Goal: Task Accomplishment & Management: Manage account settings

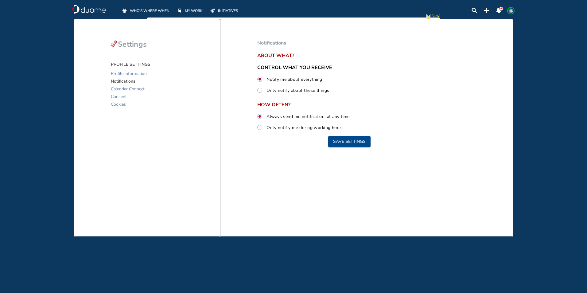
click at [153, 11] on span "WHO'S WHERE WHEN" at bounding box center [150, 11] width 40 height 6
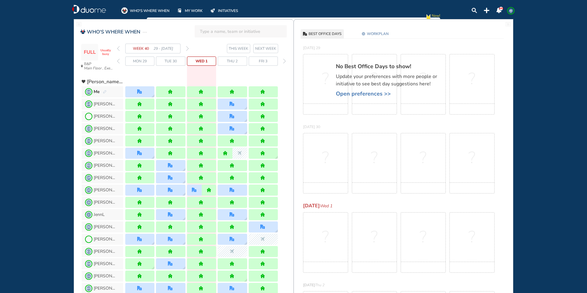
click at [190, 11] on span "MY WORK" at bounding box center [194, 11] width 18 height 6
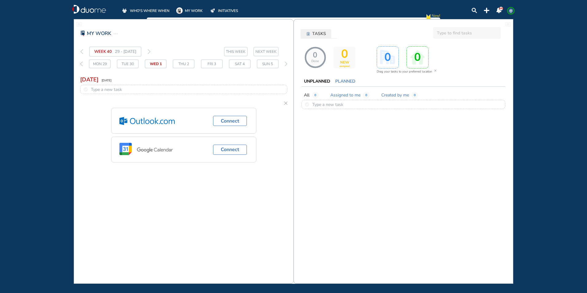
click at [317, 35] on span "TASKS" at bounding box center [319, 34] width 14 height 6
click at [464, 37] on input "text" at bounding box center [466, 33] width 67 height 12
click at [156, 52] on div "WEEK 40 29 - [DATE]" at bounding box center [115, 52] width 83 height 10
click at [150, 51] on img "thin-right-arrow-grey" at bounding box center [149, 51] width 3 height 5
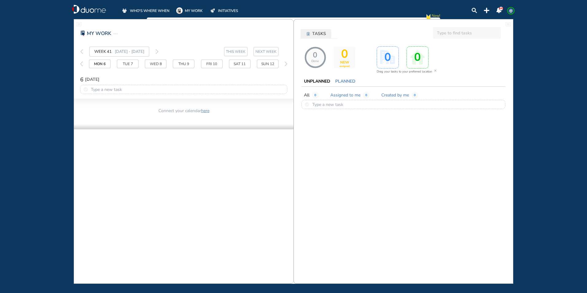
click at [201, 11] on span "MY WORK" at bounding box center [194, 11] width 18 height 6
click at [199, 10] on span "MY WORK" at bounding box center [194, 11] width 18 height 6
click at [196, 10] on span "MY WORK" at bounding box center [194, 11] width 18 height 6
click at [195, 10] on span "MY WORK" at bounding box center [194, 11] width 18 height 6
click at [153, 10] on span "WHO'S WHERE WHEN" at bounding box center [150, 11] width 40 height 6
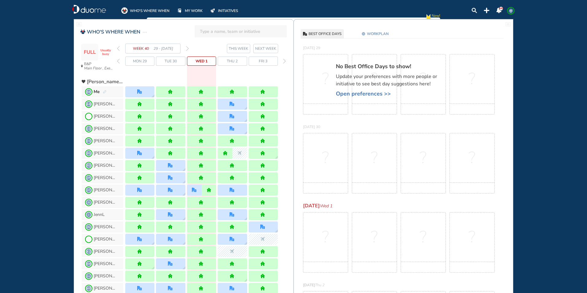
click at [382, 33] on span "WORKPLAN" at bounding box center [378, 34] width 22 height 6
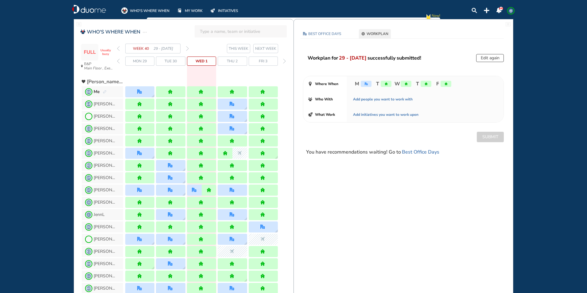
click at [481, 58] on button "Edit again" at bounding box center [490, 58] width 28 height 8
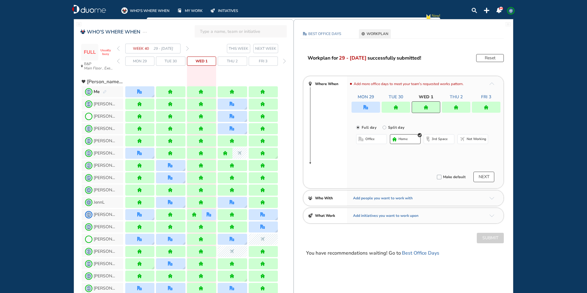
click at [379, 143] on button "office" at bounding box center [371, 139] width 31 height 10
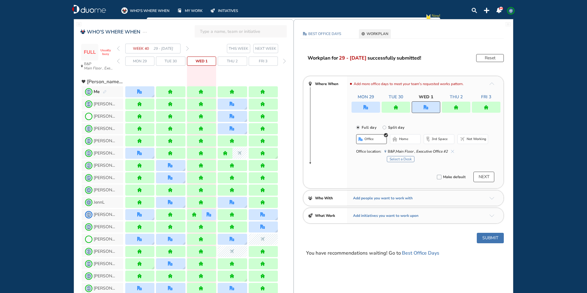
click at [408, 140] on span "home" at bounding box center [403, 139] width 9 height 5
click at [398, 103] on div at bounding box center [425, 107] width 149 height 11
click at [452, 108] on div at bounding box center [455, 107] width 29 height 11
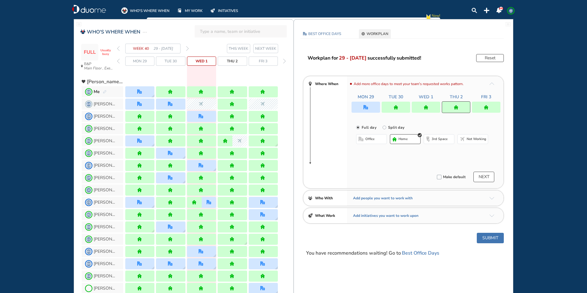
click at [375, 141] on button "office" at bounding box center [371, 139] width 31 height 10
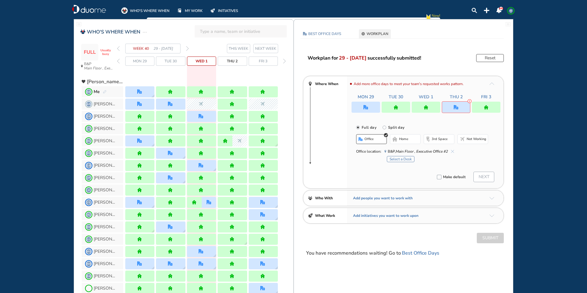
drag, startPoint x: 397, startPoint y: 140, endPoint x: 410, endPoint y: 139, distance: 13.0
click at [398, 140] on button "home" at bounding box center [405, 139] width 31 height 10
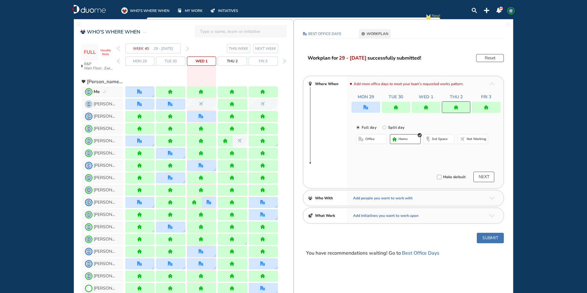
drag, startPoint x: 479, startPoint y: 106, endPoint x: 440, endPoint y: 117, distance: 41.0
click at [480, 106] on div at bounding box center [485, 107] width 29 height 11
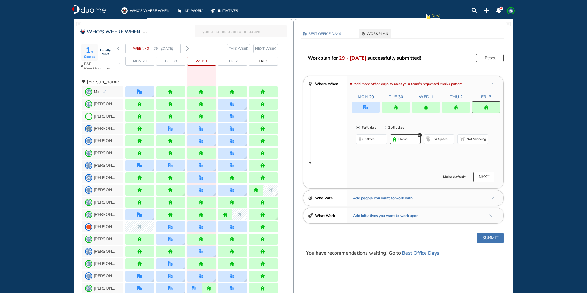
click at [370, 140] on span "office" at bounding box center [369, 139] width 9 height 5
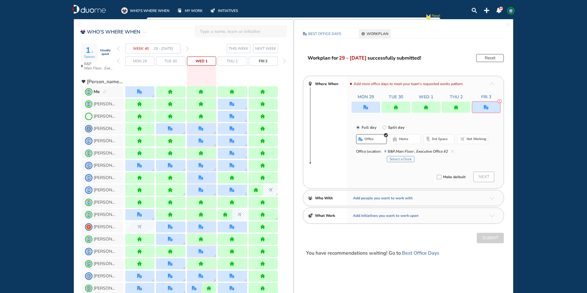
click at [400, 159] on button "Select a Desk" at bounding box center [401, 159] width 28 height 6
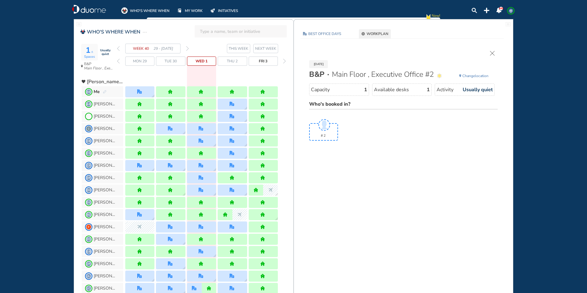
click at [337, 103] on span "Who's booked in?" at bounding box center [329, 104] width 41 height 7
click at [336, 103] on span "Who's booked in?" at bounding box center [329, 104] width 41 height 7
click at [187, 48] on img "forward week" at bounding box center [187, 48] width 3 height 5
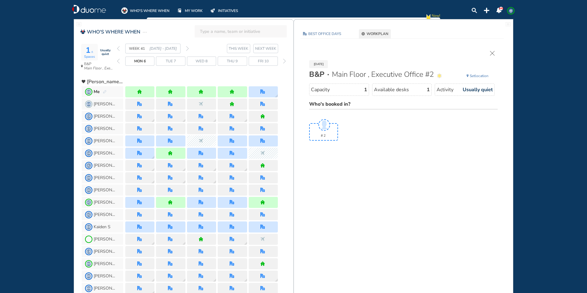
click at [187, 48] on img "forward week" at bounding box center [187, 48] width 3 height 5
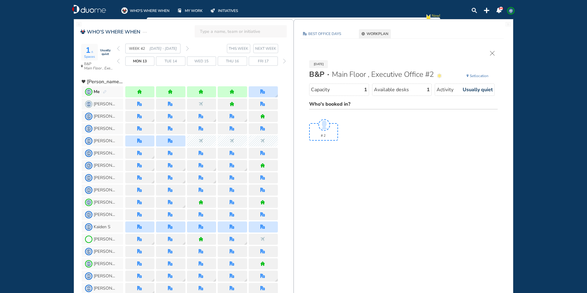
click at [471, 75] on span "Set" at bounding box center [471, 75] width 5 height 5
click at [273, 89] on div at bounding box center [262, 91] width 29 height 11
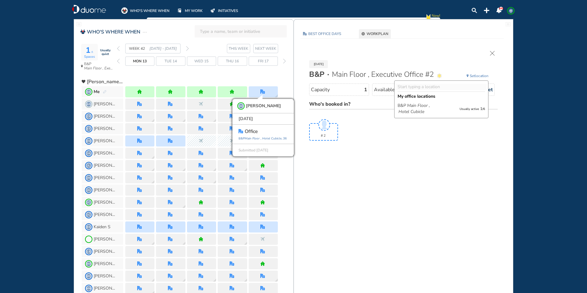
click at [493, 55] on img "cross-thin" at bounding box center [492, 53] width 5 height 5
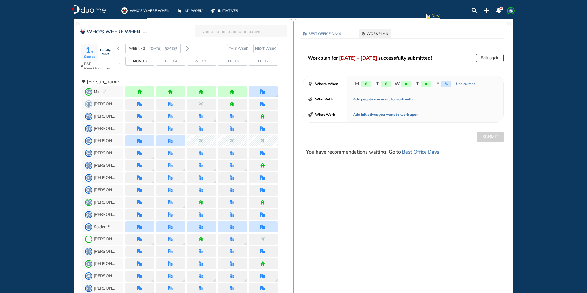
click at [482, 61] on button "Edit again" at bounding box center [490, 58] width 28 height 8
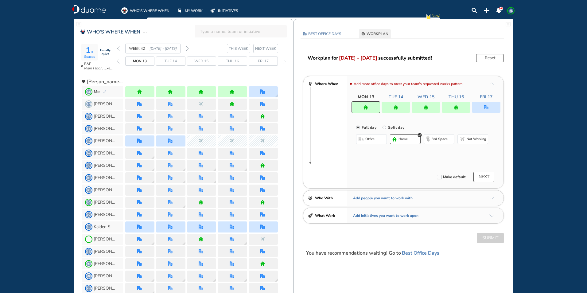
click at [439, 107] on div at bounding box center [425, 107] width 29 height 11
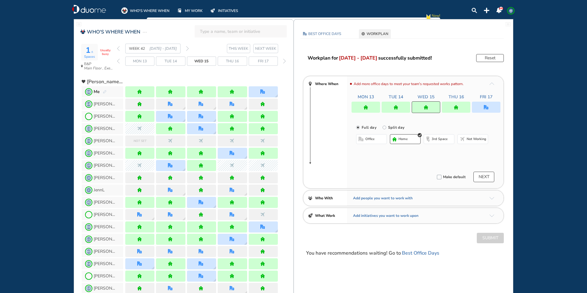
click at [377, 136] on button "office" at bounding box center [371, 139] width 31 height 10
click at [460, 111] on div at bounding box center [455, 107] width 29 height 11
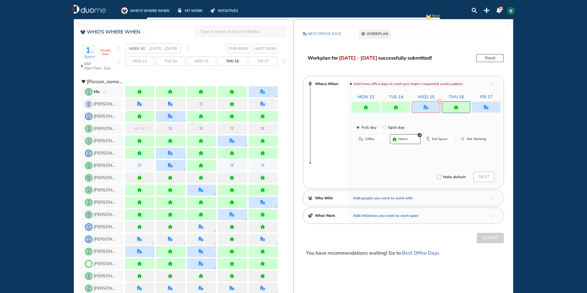
click at [377, 139] on button "office" at bounding box center [371, 139] width 31 height 10
click at [415, 138] on button "home" at bounding box center [405, 139] width 31 height 10
click at [430, 107] on div at bounding box center [425, 107] width 29 height 12
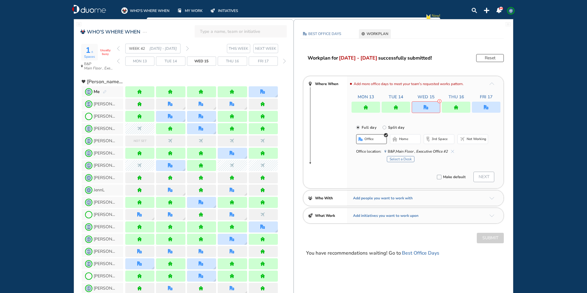
click at [402, 137] on span "home" at bounding box center [403, 139] width 9 height 5
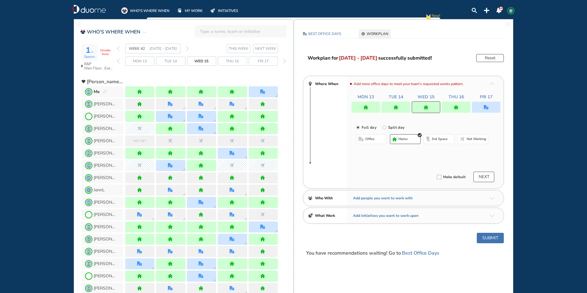
click at [412, 138] on button "home" at bounding box center [405, 139] width 31 height 10
click at [375, 110] on div at bounding box center [365, 107] width 29 height 11
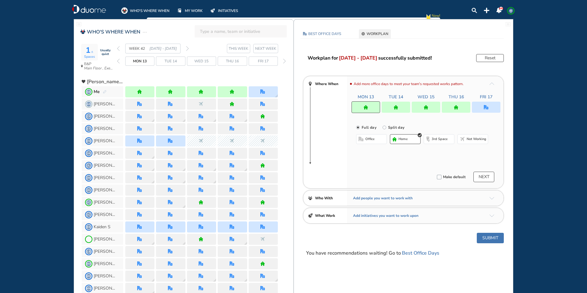
click at [384, 137] on button "office" at bounding box center [371, 139] width 31 height 10
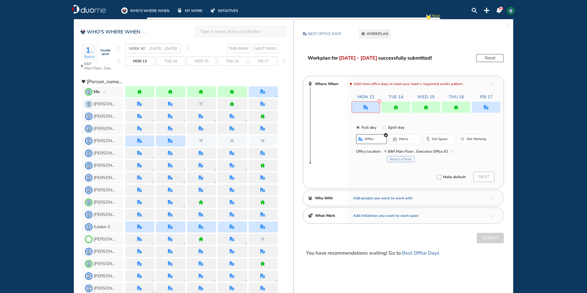
click at [397, 139] on img "home-bdbdbd" at bounding box center [394, 139] width 5 height 5
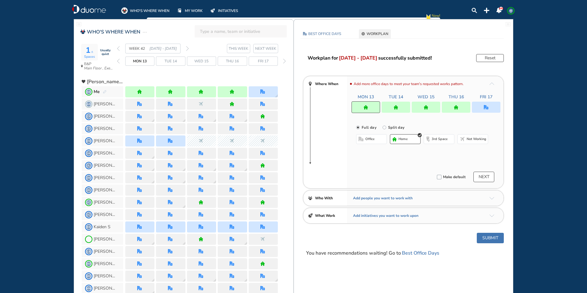
click at [483, 111] on div at bounding box center [485, 107] width 29 height 11
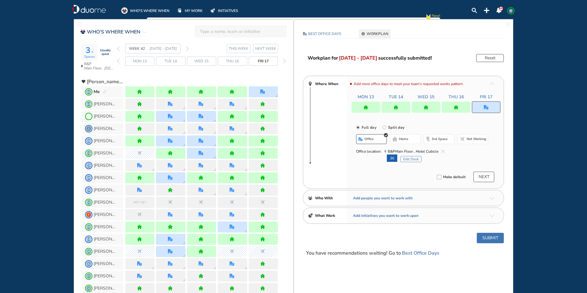
click at [188, 49] on img "forward week" at bounding box center [187, 48] width 3 height 5
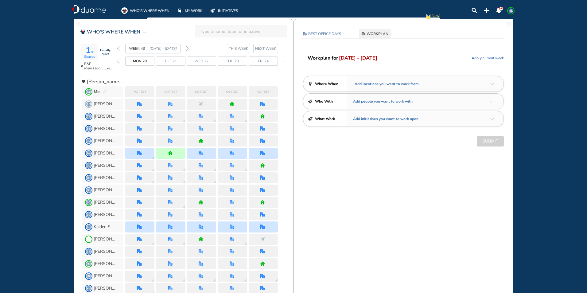
click at [480, 57] on span "Apply current week" at bounding box center [487, 58] width 32 height 6
click at [490, 86] on div "M T W T F" at bounding box center [425, 83] width 156 height 15
click at [491, 83] on img "arrow-down-a5b4c4" at bounding box center [491, 84] width 5 height 3
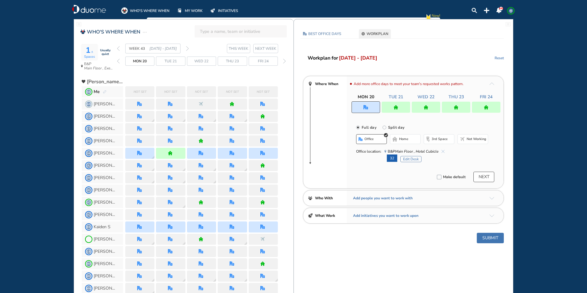
click at [483, 108] on img "home" at bounding box center [485, 107] width 5 height 5
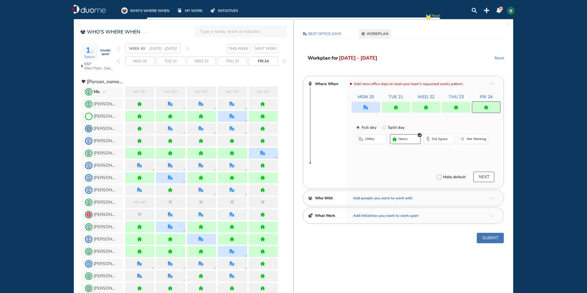
click at [385, 140] on button "office" at bounding box center [371, 139] width 31 height 10
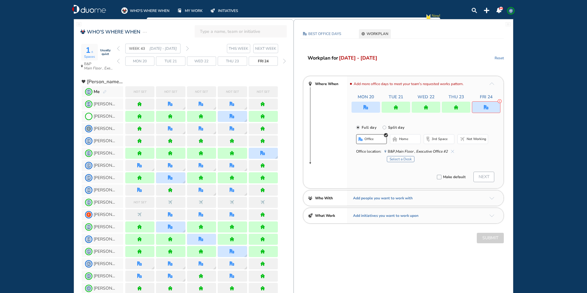
click at [405, 141] on span "home" at bounding box center [403, 139] width 9 height 5
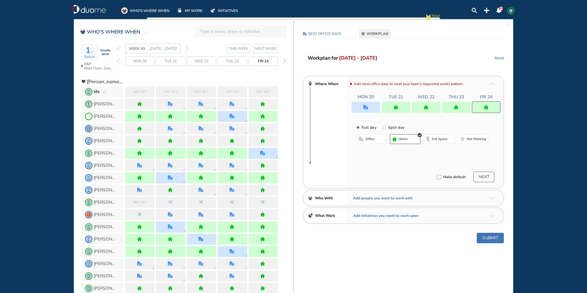
drag, startPoint x: 463, startPoint y: 105, endPoint x: 439, endPoint y: 118, distance: 27.5
click at [463, 105] on div at bounding box center [455, 107] width 29 height 11
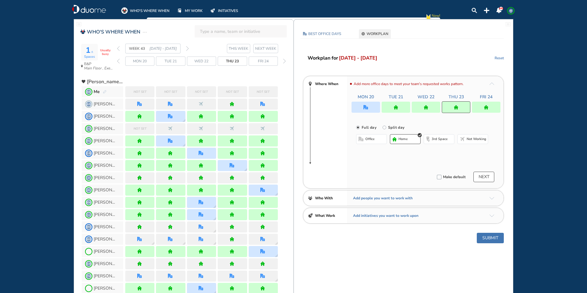
click at [370, 140] on span "office" at bounding box center [369, 139] width 9 height 5
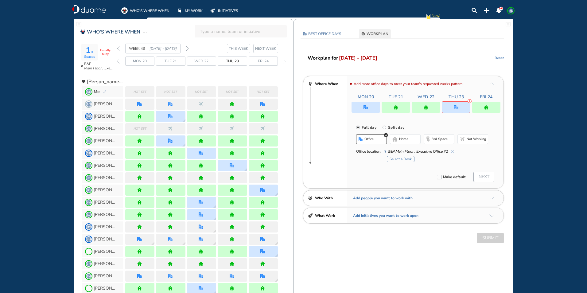
click at [405, 139] on span "home" at bounding box center [403, 139] width 9 height 5
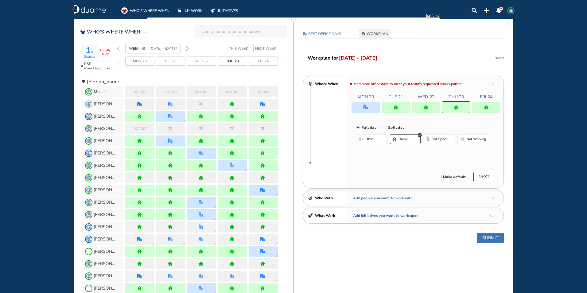
click at [429, 107] on div at bounding box center [425, 107] width 29 height 11
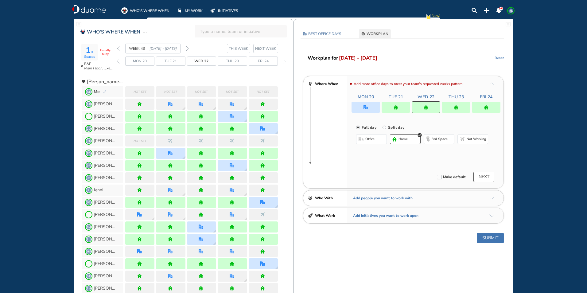
click at [382, 140] on button "office" at bounding box center [371, 139] width 31 height 10
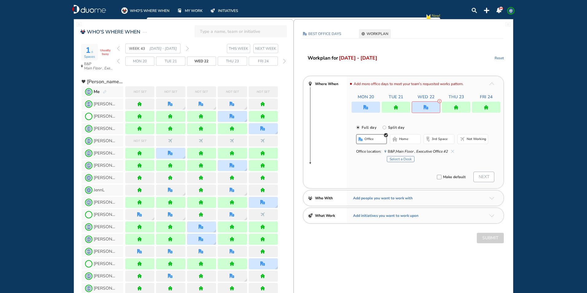
click at [408, 140] on span "home" at bounding box center [403, 139] width 9 height 5
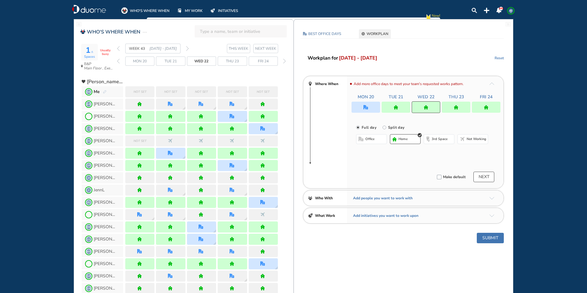
click at [398, 110] on div at bounding box center [395, 107] width 29 height 11
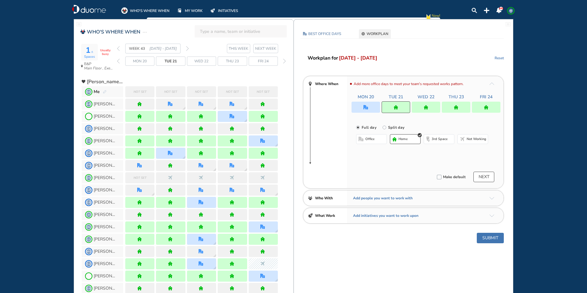
click at [375, 141] on button "office" at bounding box center [371, 139] width 31 height 10
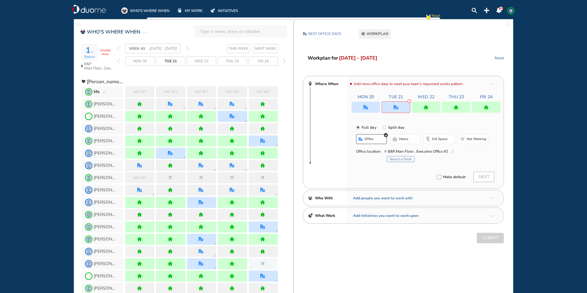
click at [394, 138] on img "home-bdbdbd" at bounding box center [394, 139] width 5 height 5
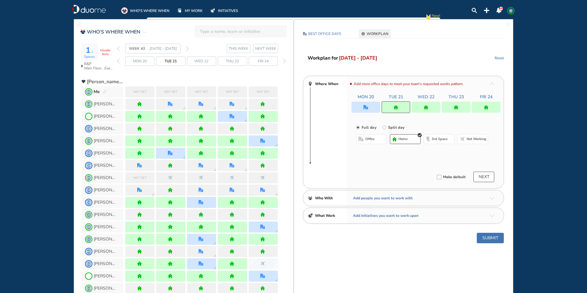
drag, startPoint x: 371, startPoint y: 110, endPoint x: 367, endPoint y: 120, distance: 11.5
click at [371, 109] on div at bounding box center [365, 107] width 29 height 11
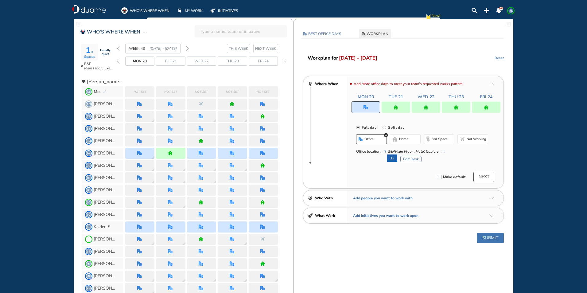
click at [414, 158] on button "Edit Desk" at bounding box center [410, 159] width 21 height 6
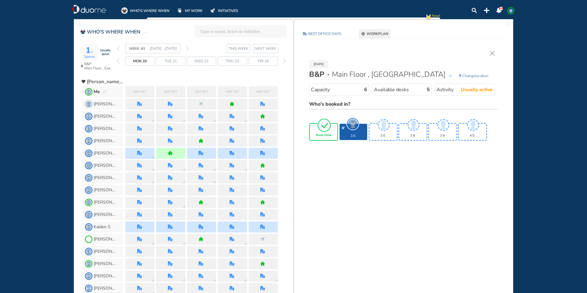
click at [327, 126] on img "tick-rounded-outline" at bounding box center [324, 125] width 14 height 14
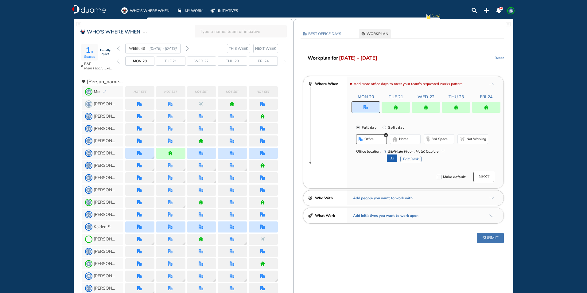
click at [414, 160] on button "Edit Desk" at bounding box center [410, 159] width 21 height 6
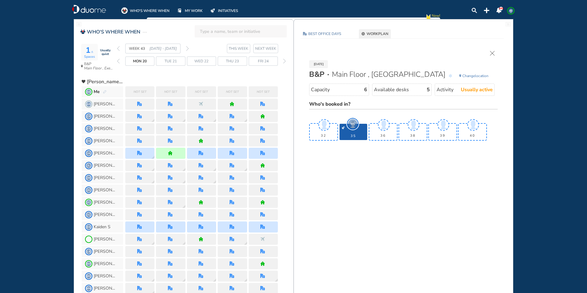
click at [493, 53] on img "cross-thin" at bounding box center [492, 53] width 5 height 5
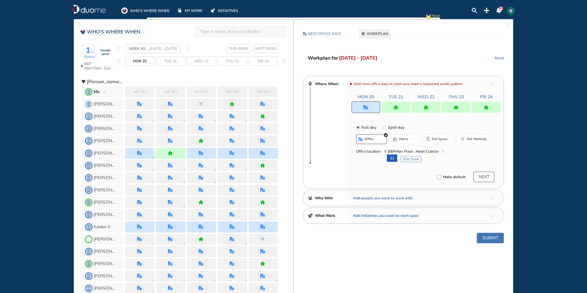
click at [491, 237] on button "Submit" at bounding box center [489, 238] width 27 height 10
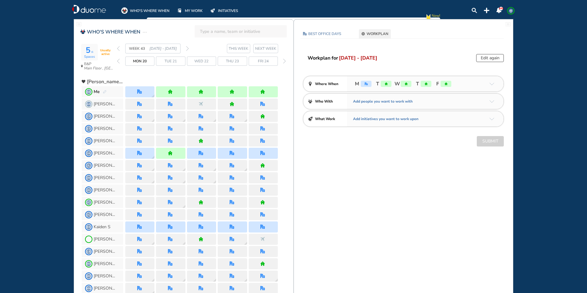
click at [188, 48] on img "forward week" at bounding box center [187, 48] width 3 height 5
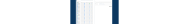
scroll to position [61, 0]
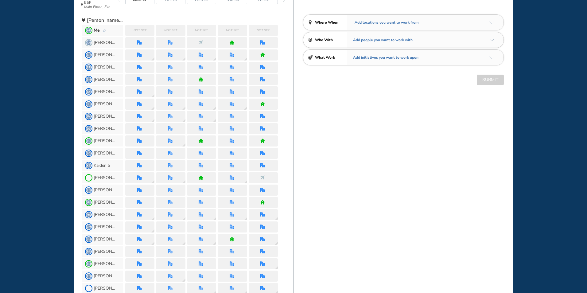
drag, startPoint x: 510, startPoint y: 76, endPoint x: 510, endPoint y: 60, distance: 16.9
click at [510, 62] on div "Workplan for 27 - [DATE] Apply current week Where When Add locations you want t…" at bounding box center [403, 39] width 219 height 92
drag, startPoint x: 510, startPoint y: 60, endPoint x: 602, endPoint y: 4, distance: 107.0
click at [586, 4] on html "WHO'S WHERE WHEN MY WORK INITIATIVES 101 AE New! NOTIFICATIONS All Location Tas…" at bounding box center [293, 146] width 587 height 293
click at [119, 2] on img "back day" at bounding box center [118, -1] width 3 height 5
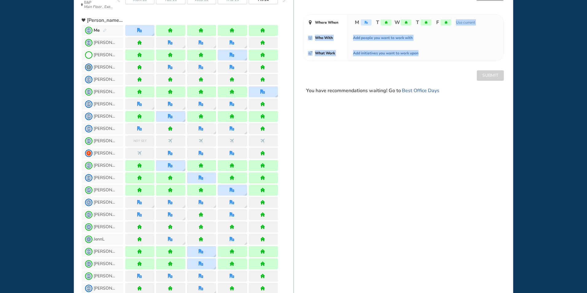
click at [286, 2] on div "forward day" at bounding box center [284, -1] width 6 height 9
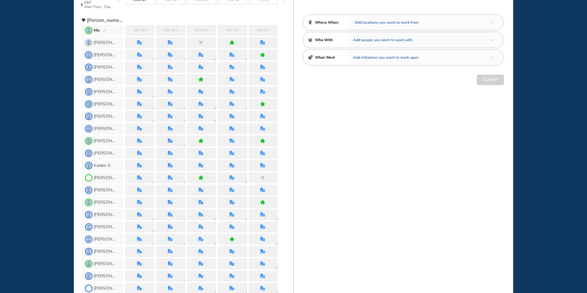
drag, startPoint x: 587, startPoint y: 89, endPoint x: 582, endPoint y: 64, distance: 25.2
click at [586, 68] on div "WHO'S WHERE WHEN MY WORK INITIATIVES 101 AE New! NOTIFICATIONS All Location Tas…" at bounding box center [293, 146] width 587 height 293
drag, startPoint x: 514, startPoint y: 70, endPoint x: 512, endPoint y: 40, distance: 29.2
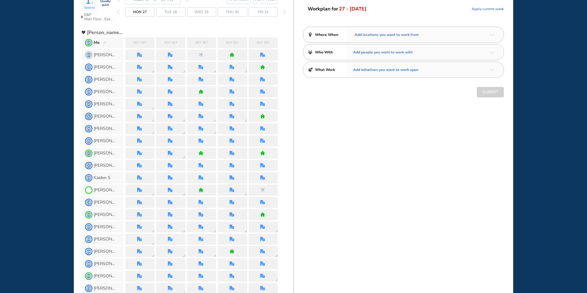
click at [485, 10] on span "Apply current week" at bounding box center [487, 9] width 32 height 6
click at [492, 35] on img "arrow-down-a5b4c4" at bounding box center [491, 34] width 5 height 3
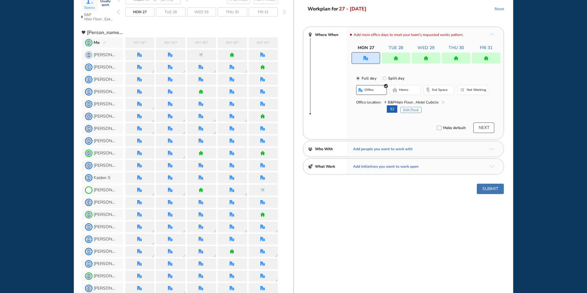
click at [484, 56] on img "home" at bounding box center [485, 58] width 5 height 5
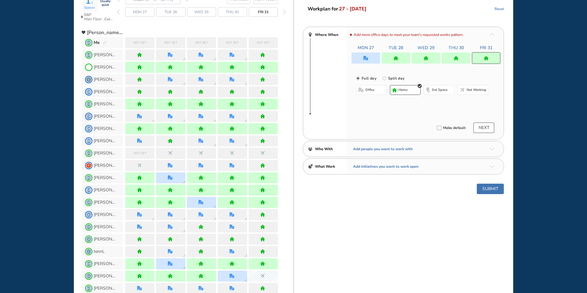
click at [381, 89] on button "office" at bounding box center [371, 90] width 31 height 10
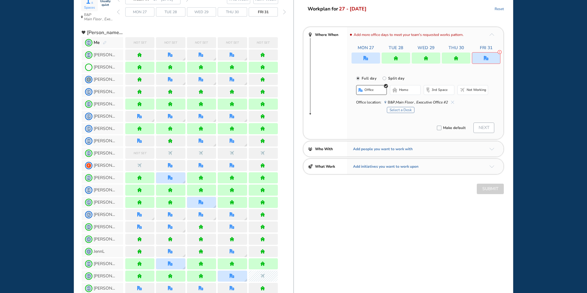
drag, startPoint x: 400, startPoint y: 89, endPoint x: 413, endPoint y: 85, distance: 13.8
click at [400, 89] on span "home" at bounding box center [403, 89] width 9 height 5
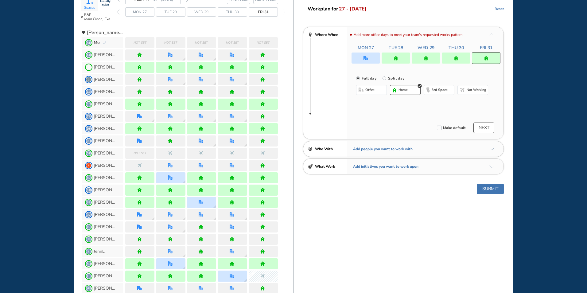
click at [464, 56] on div at bounding box center [455, 57] width 29 height 11
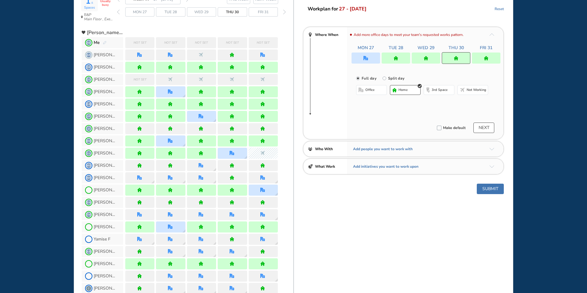
click at [376, 90] on button "office" at bounding box center [371, 90] width 31 height 10
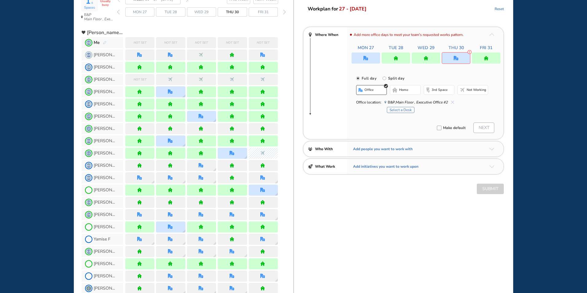
click at [401, 89] on span "home" at bounding box center [403, 89] width 9 height 5
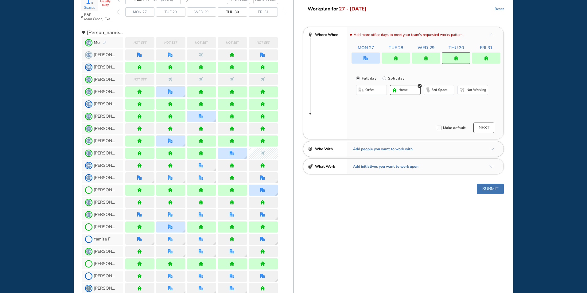
click at [430, 58] on div at bounding box center [425, 57] width 29 height 11
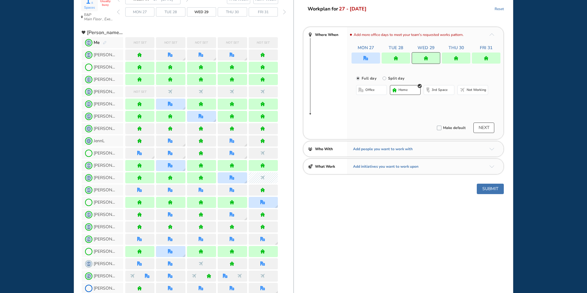
click at [375, 90] on button "office" at bounding box center [371, 90] width 31 height 10
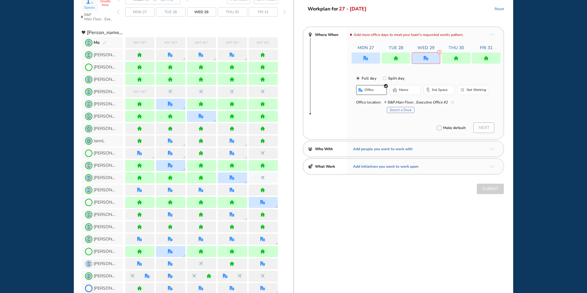
click at [403, 90] on span "home" at bounding box center [403, 89] width 9 height 5
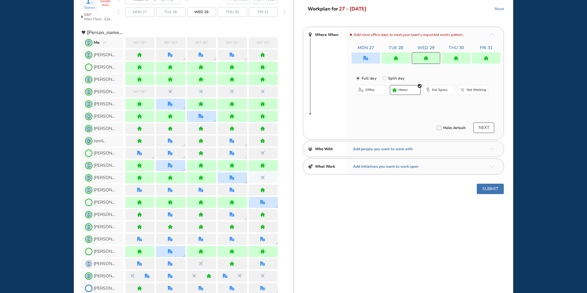
click at [397, 58] on img "home" at bounding box center [395, 58] width 5 height 5
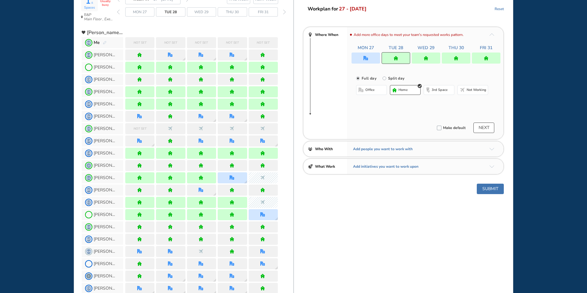
click at [397, 91] on button "home" at bounding box center [405, 90] width 31 height 10
click at [364, 60] on img "office" at bounding box center [365, 58] width 5 height 5
